Goal: Find specific page/section: Find specific page/section

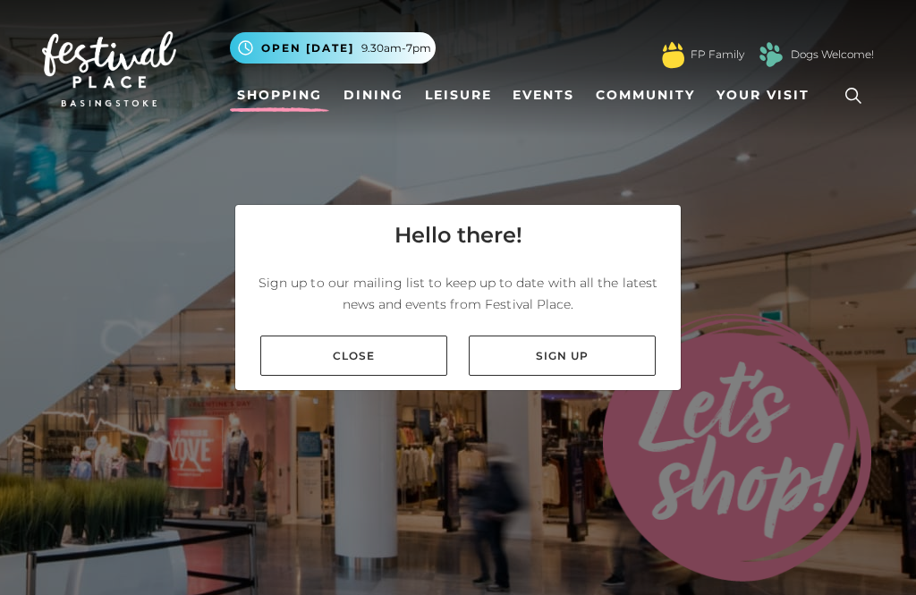
click at [395, 376] on link "Close" at bounding box center [353, 355] width 187 height 40
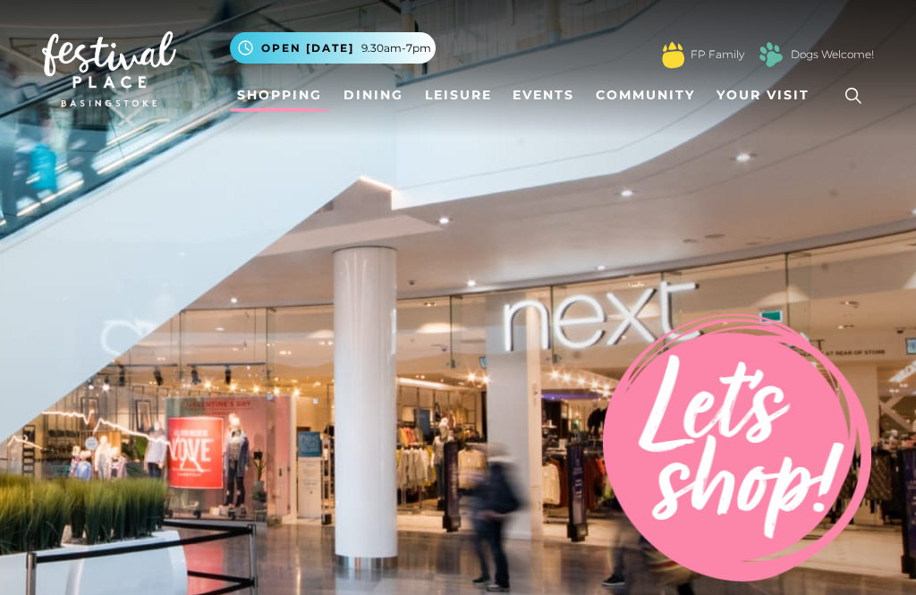
click at [858, 92] on icon at bounding box center [853, 95] width 27 height 27
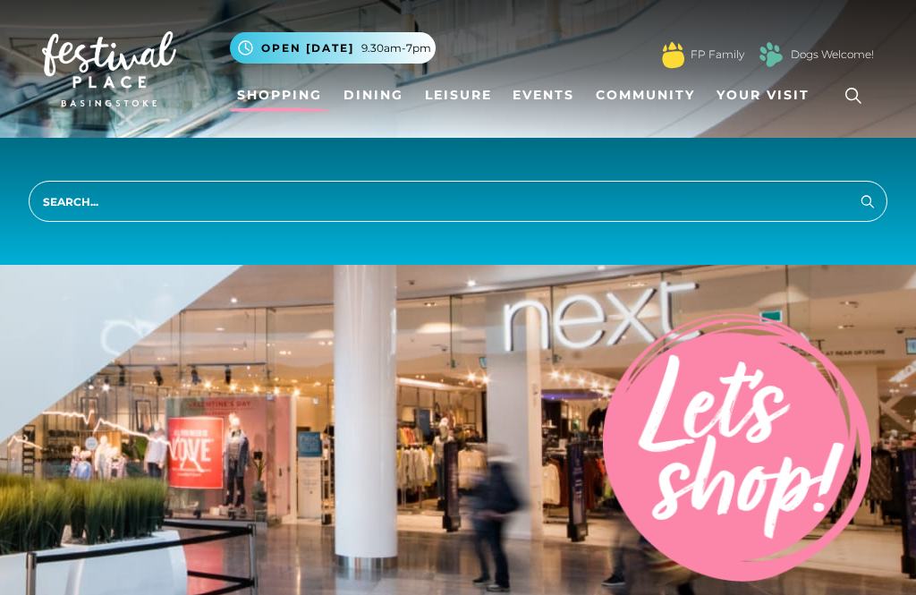
click at [69, 204] on input "search" at bounding box center [458, 201] width 858 height 41
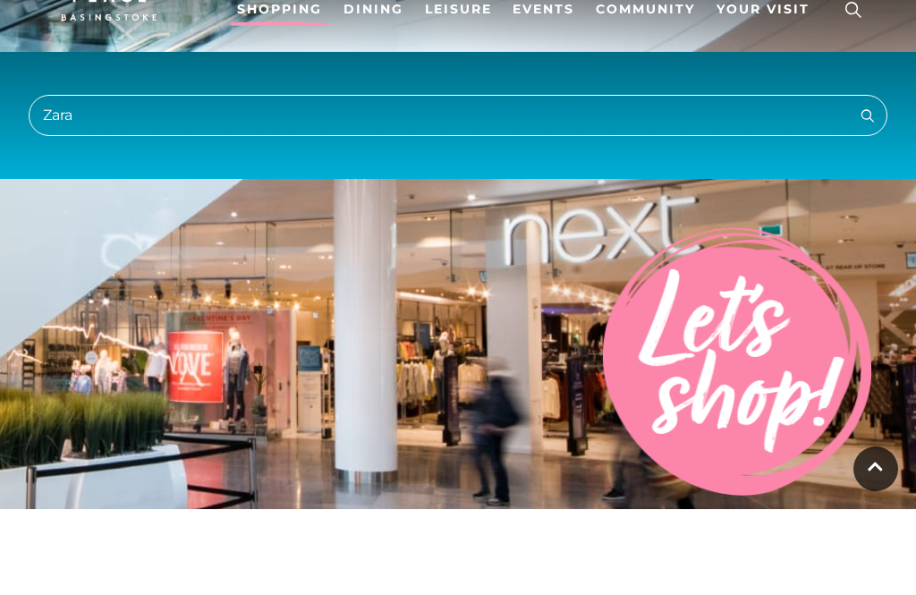
type input "Zara"
click at [867, 190] on button "Search" at bounding box center [867, 201] width 21 height 22
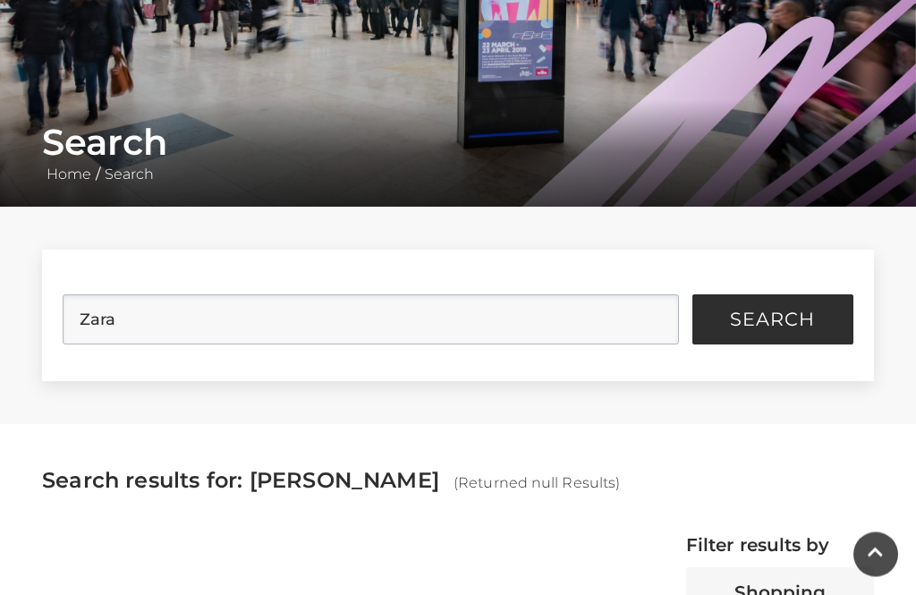
scroll to position [241, 0]
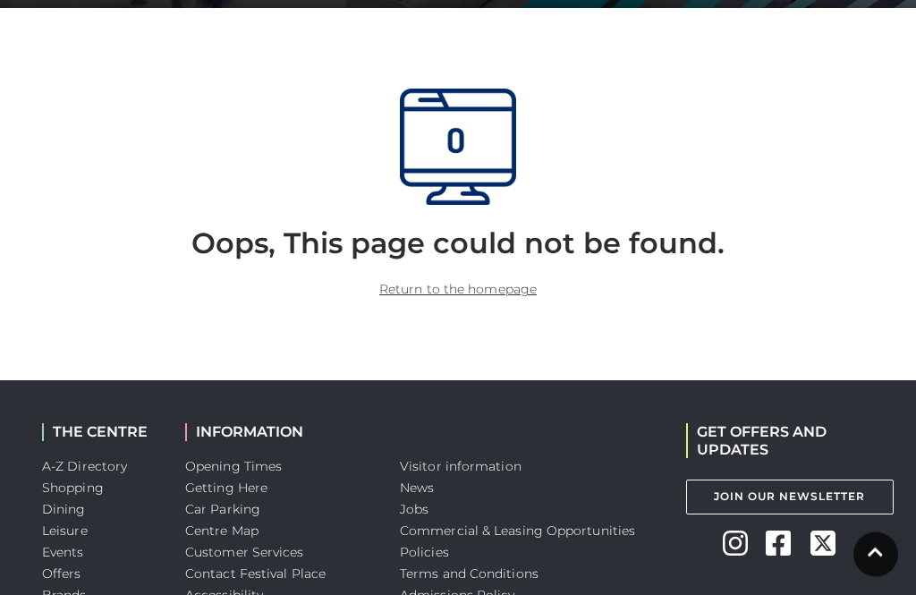
scroll to position [440, 0]
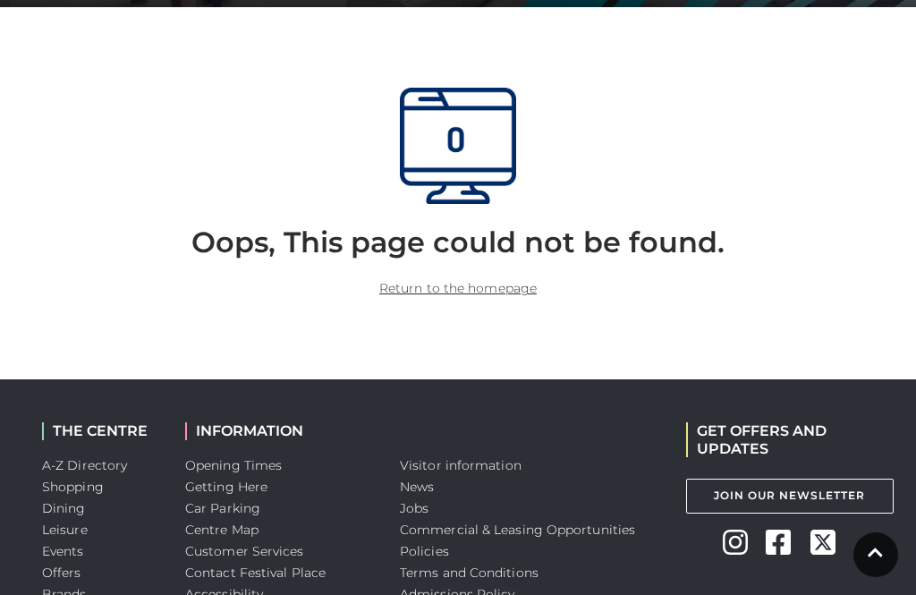
click at [485, 281] on link "Return to the homepage" at bounding box center [457, 288] width 157 height 16
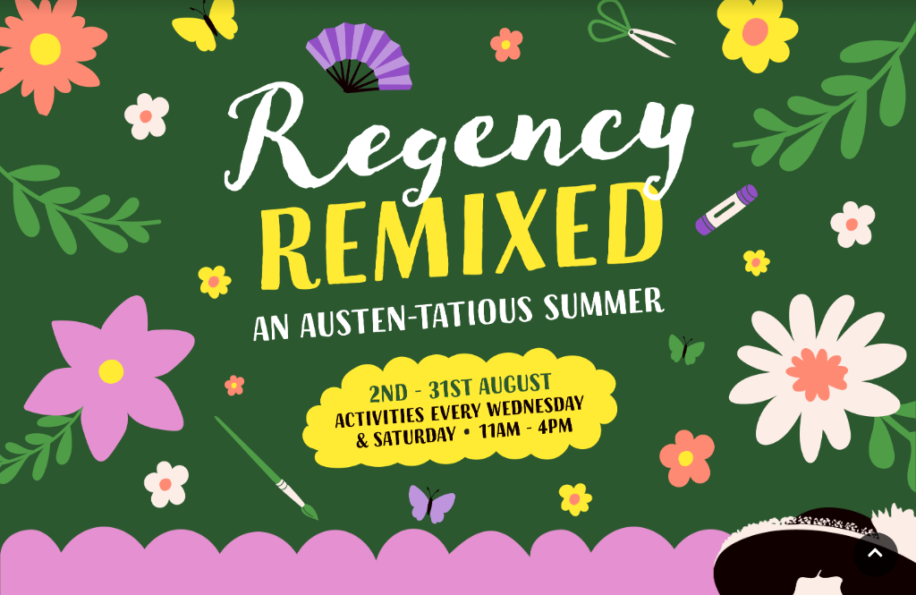
scroll to position [97, 0]
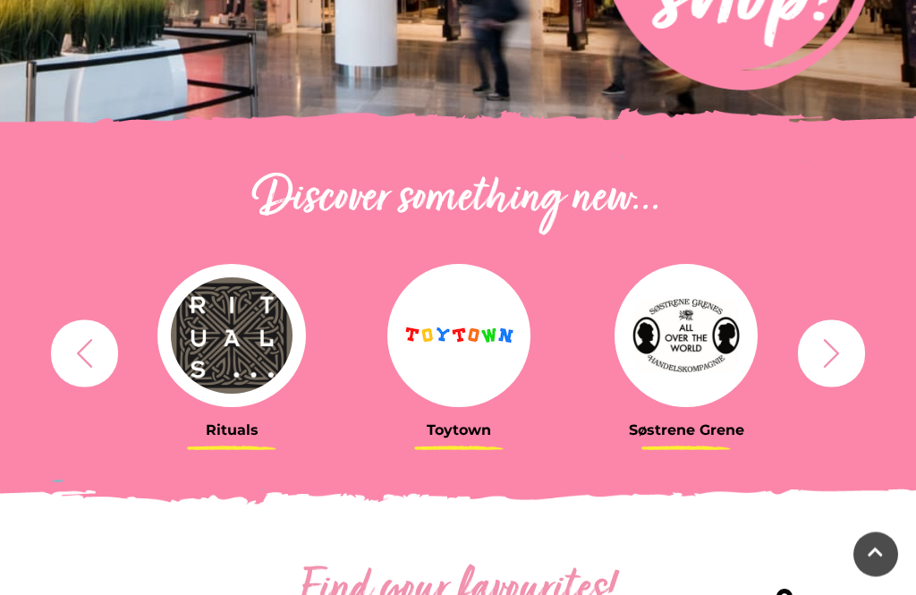
scroll to position [493, 0]
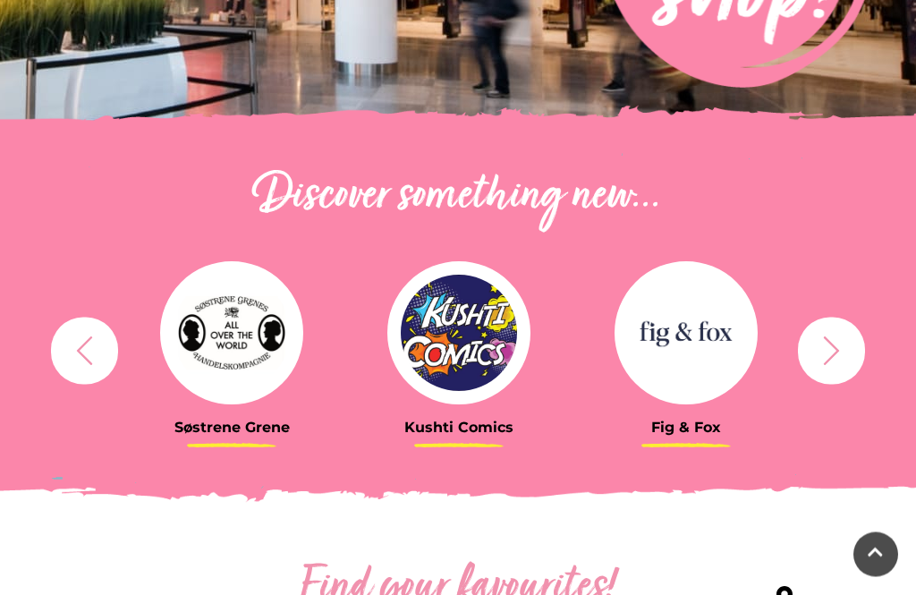
click at [712, 356] on img at bounding box center [685, 333] width 143 height 143
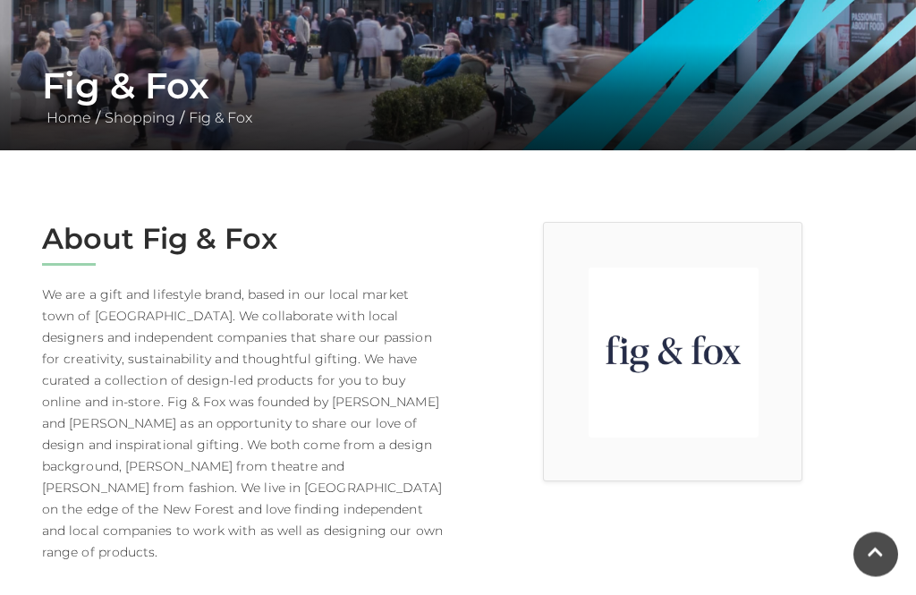
scroll to position [300, 0]
